Goal: Transaction & Acquisition: Purchase product/service

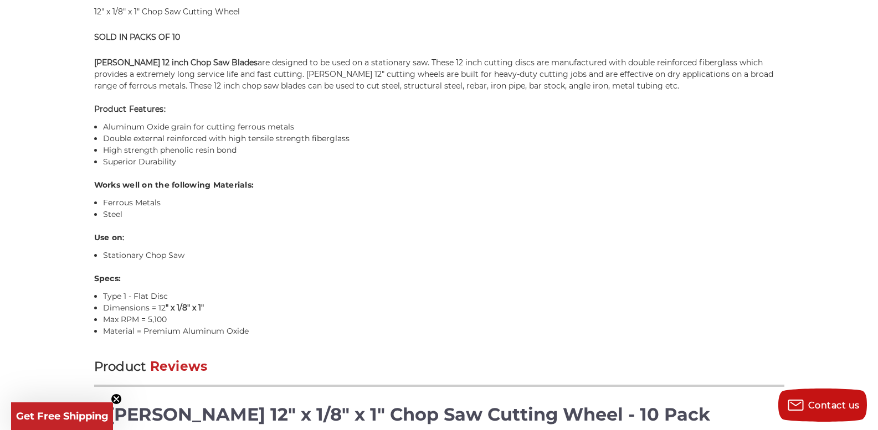
scroll to position [831, 0]
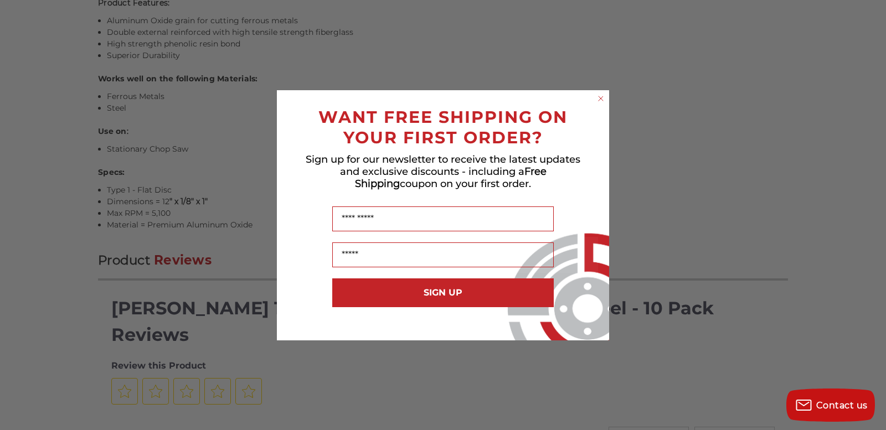
click at [605, 98] on circle "Close dialog" at bounding box center [601, 98] width 11 height 11
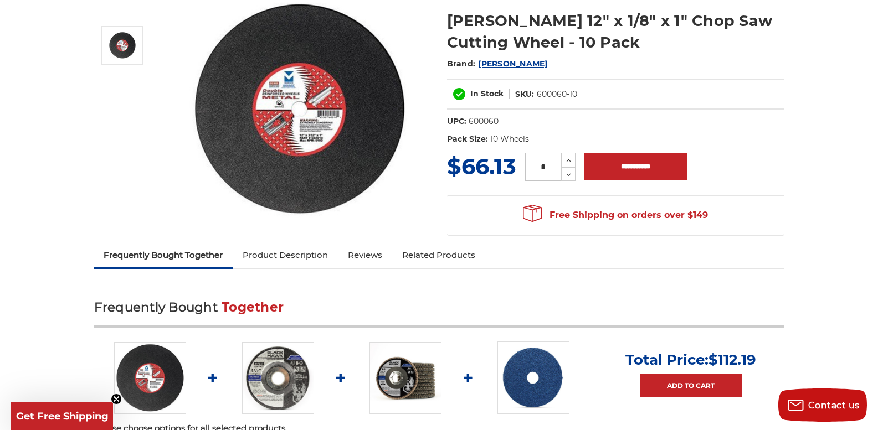
scroll to position [166, 0]
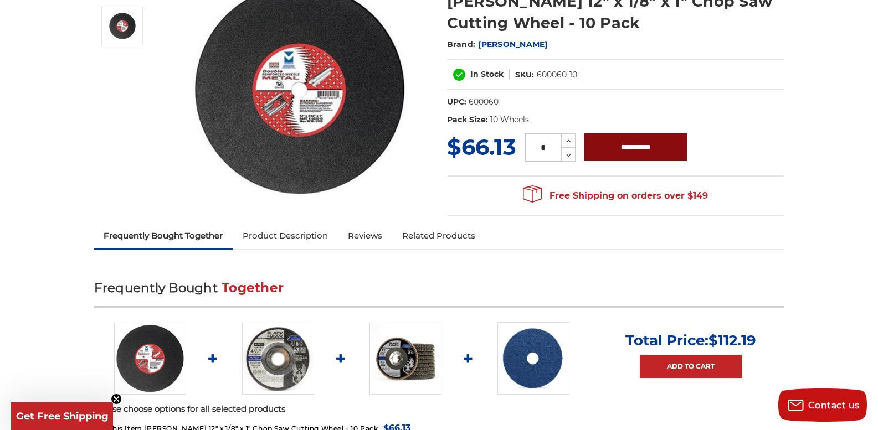
click at [647, 152] on input "**********" at bounding box center [635, 147] width 102 height 28
type input "**********"
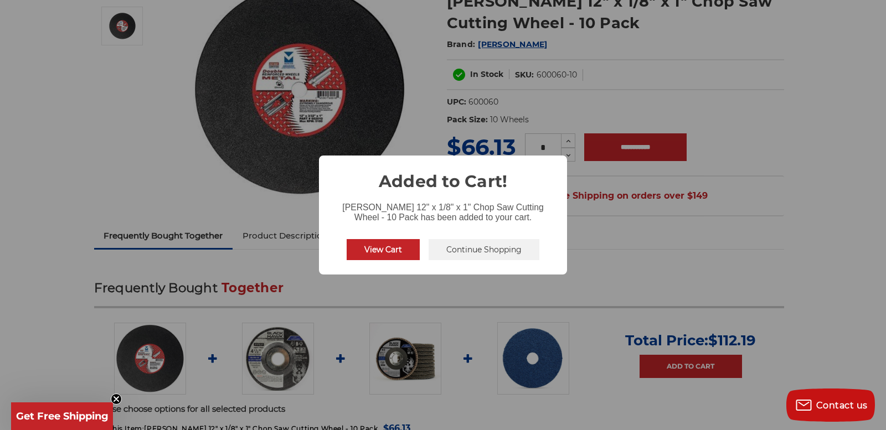
drag, startPoint x: 384, startPoint y: 247, endPoint x: 420, endPoint y: 247, distance: 36.6
click at [384, 249] on button "View Cart" at bounding box center [383, 249] width 73 height 21
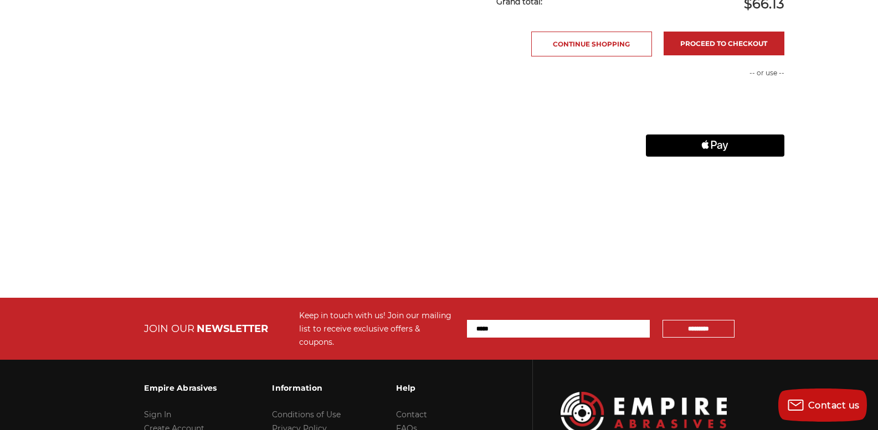
scroll to position [498, 0]
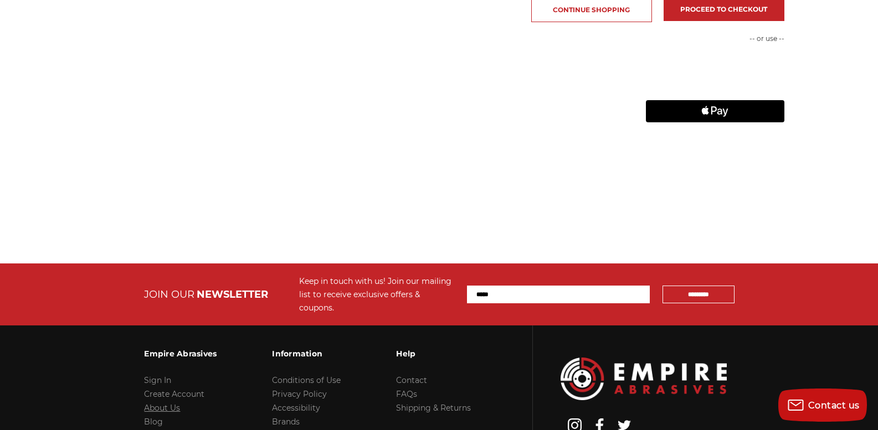
click at [171, 403] on link "About Us" at bounding box center [162, 408] width 36 height 10
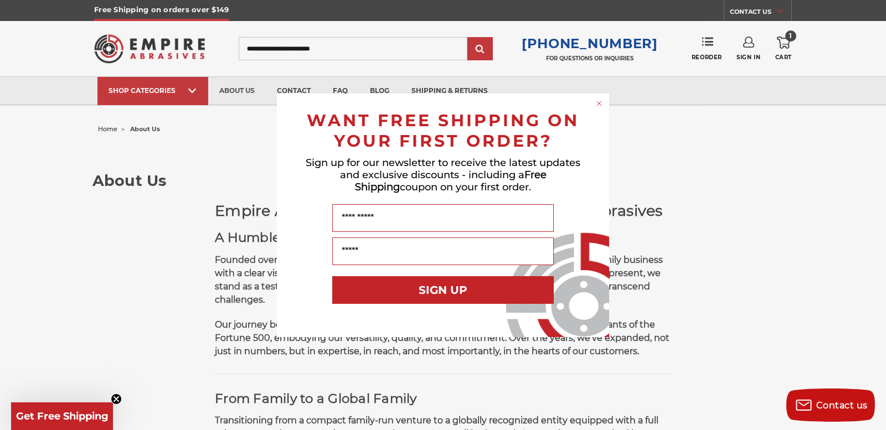
click at [599, 100] on circle "Close dialog" at bounding box center [599, 103] width 11 height 11
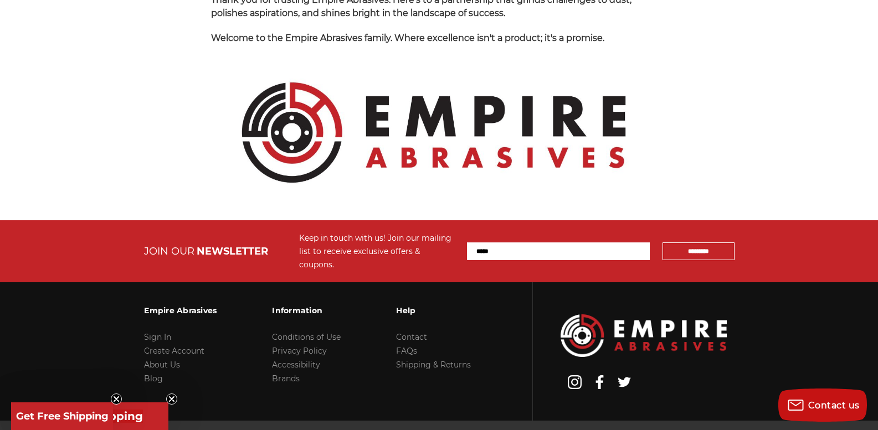
scroll to position [1245, 0]
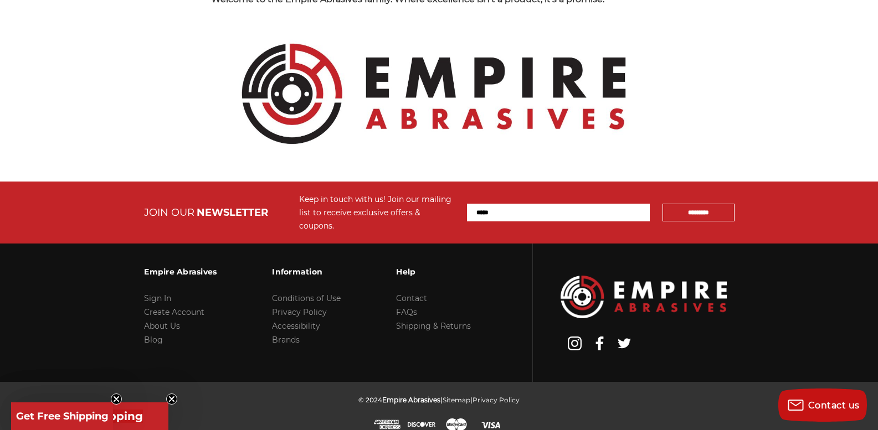
click at [425, 292] on li "Contact" at bounding box center [433, 299] width 75 height 14
click at [416, 294] on link "Contact" at bounding box center [411, 299] width 31 height 10
